Goal: Navigation & Orientation: Find specific page/section

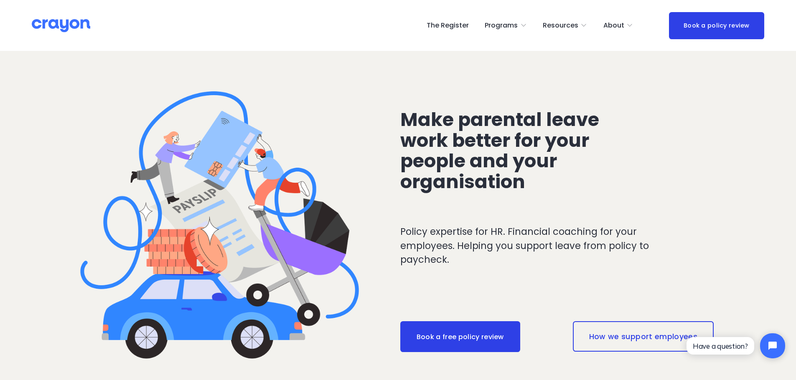
click at [0, 0] on span "Parent Hub" at bounding box center [0, 0] width 0 height 0
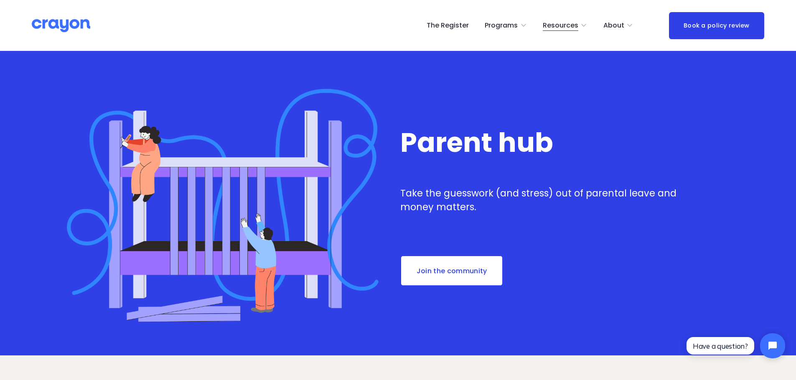
click at [458, 22] on link "The Register" at bounding box center [447, 25] width 42 height 13
